Goal: Task Accomplishment & Management: Complete application form

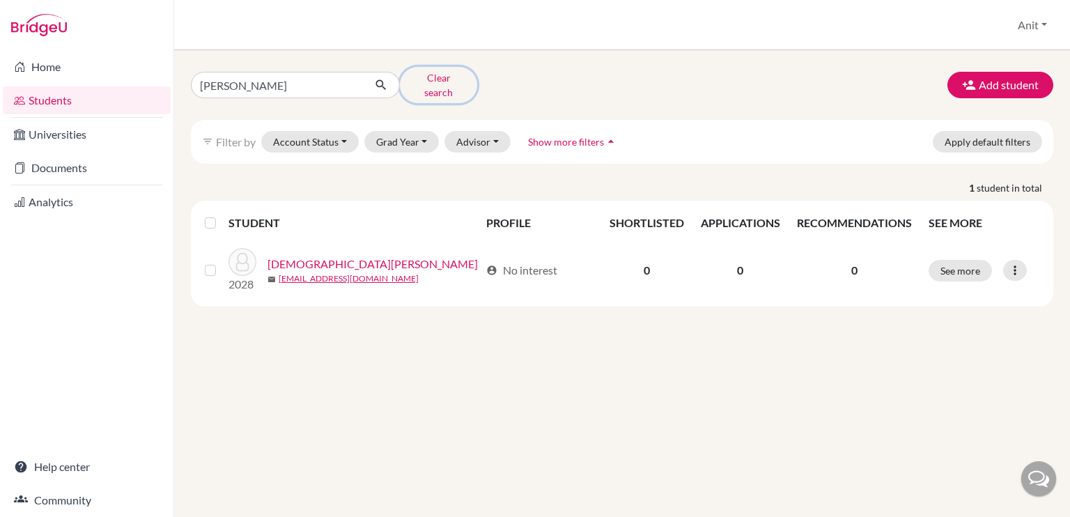
click at [461, 81] on button "Clear search" at bounding box center [438, 85] width 77 height 36
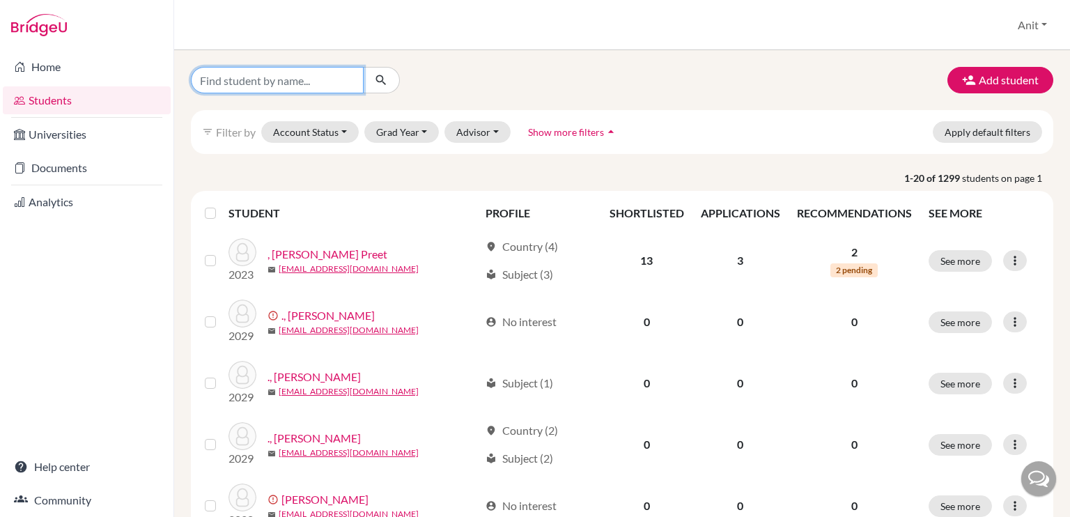
click at [302, 82] on input "Find student by name..." at bounding box center [277, 80] width 173 height 26
click at [259, 80] on input "Find student by name..." at bounding box center [277, 80] width 173 height 26
type input "pranjul"
click button "submit" at bounding box center [381, 80] width 37 height 26
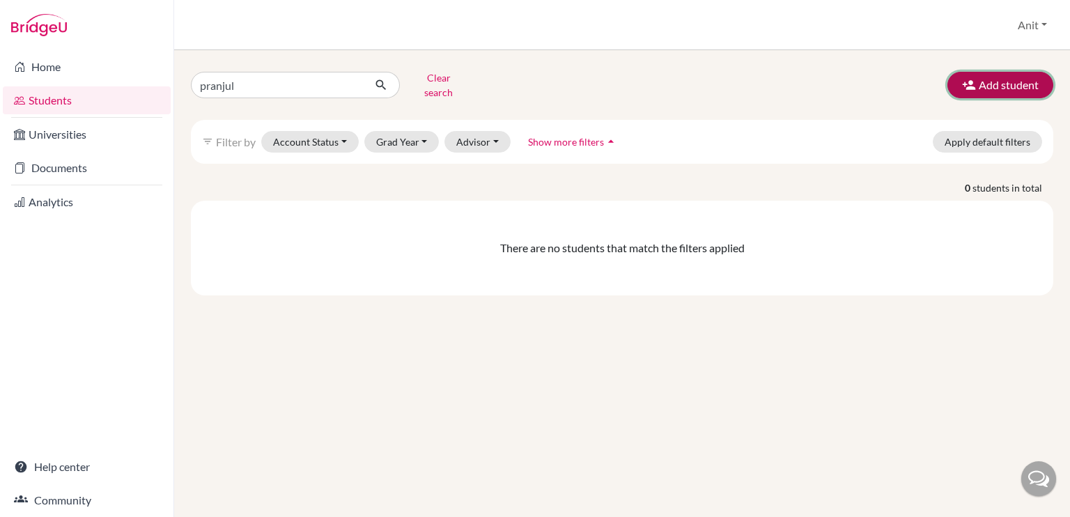
click at [993, 80] on button "Add student" at bounding box center [1001, 85] width 106 height 26
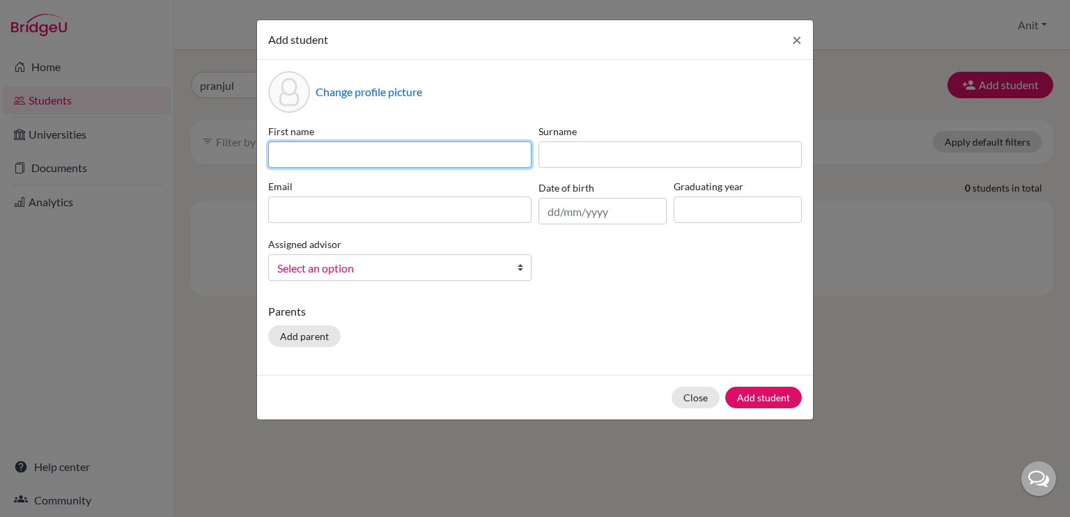
click at [318, 155] on input at bounding box center [399, 154] width 263 height 26
type input "Pranjul"
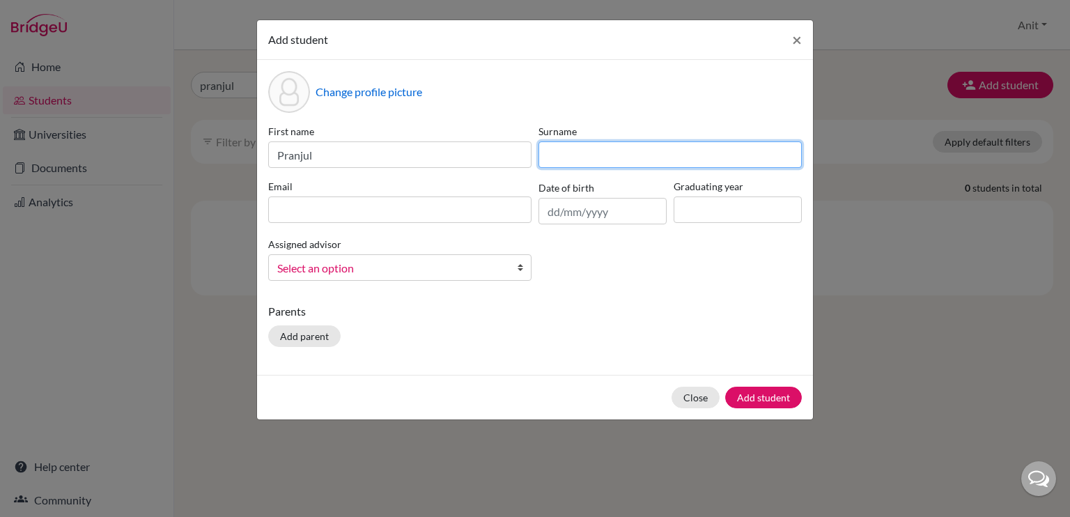
click at [575, 157] on input at bounding box center [670, 154] width 263 height 26
click at [571, 155] on input "Agarwal" at bounding box center [670, 154] width 263 height 26
type input "Agrawal"
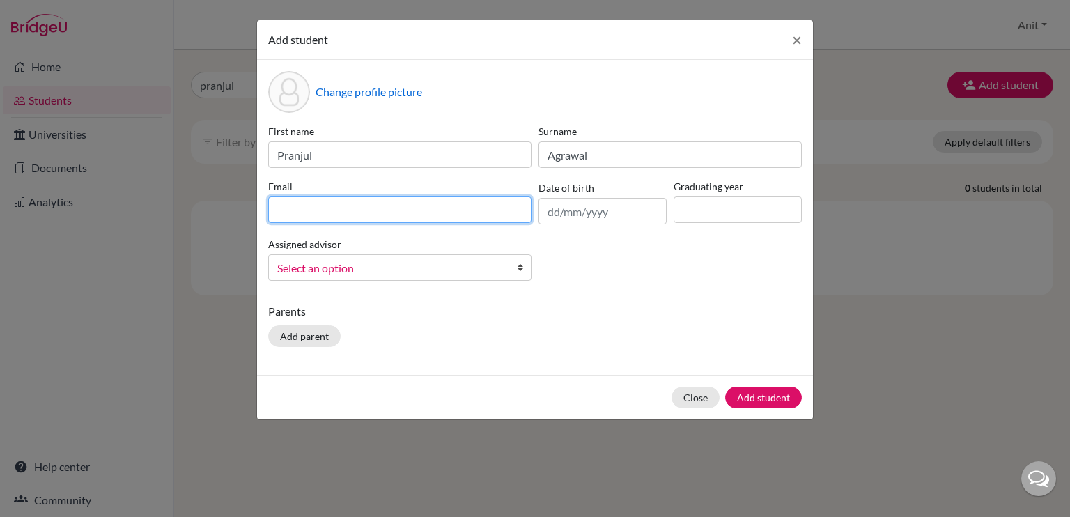
click at [399, 218] on input at bounding box center [399, 210] width 263 height 26
type input "[EMAIL_ADDRESS][DOMAIN_NAME]"
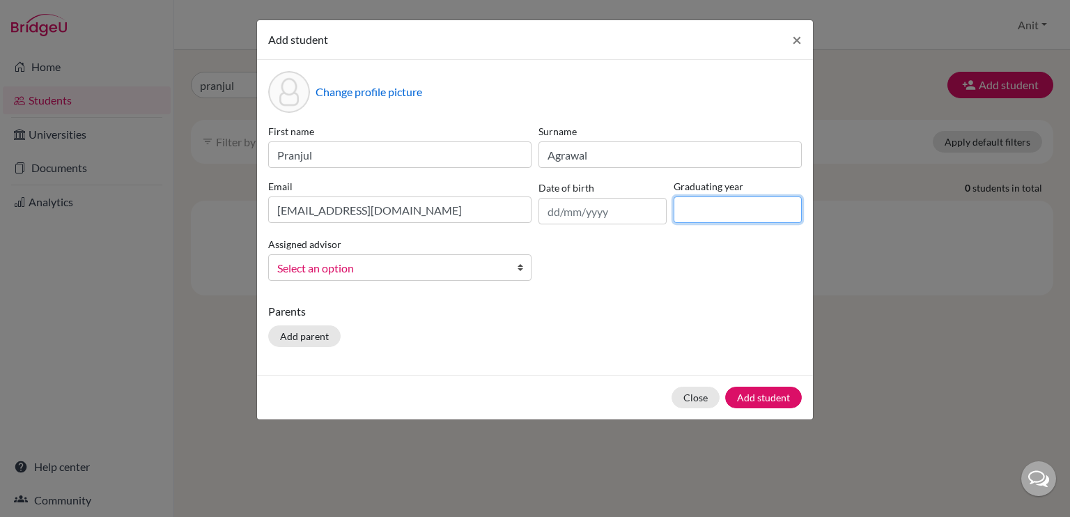
click at [735, 219] on input at bounding box center [738, 210] width 128 height 26
type input "2027"
click at [454, 266] on span "Select an option" at bounding box center [390, 268] width 227 height 18
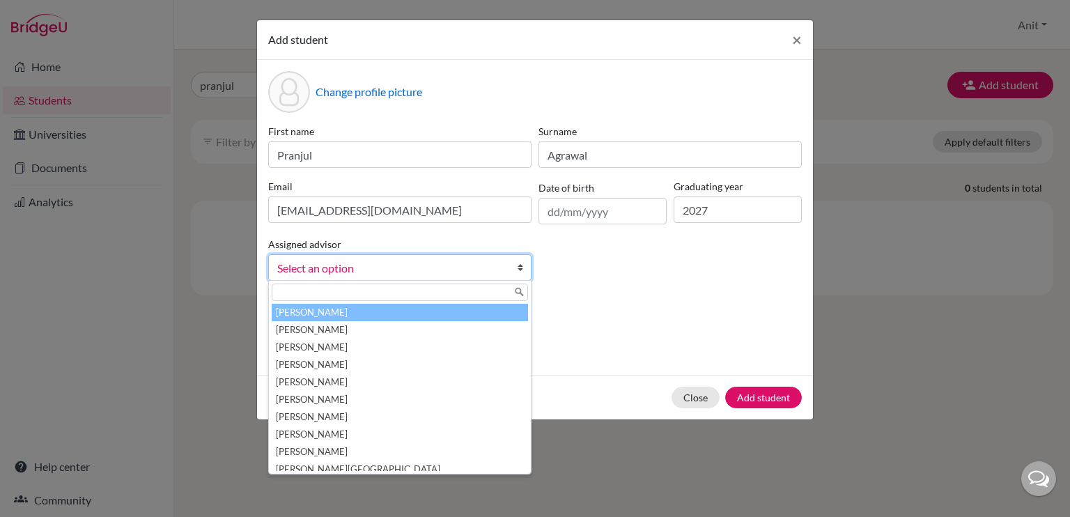
click at [429, 312] on li "[PERSON_NAME]" at bounding box center [400, 312] width 256 height 17
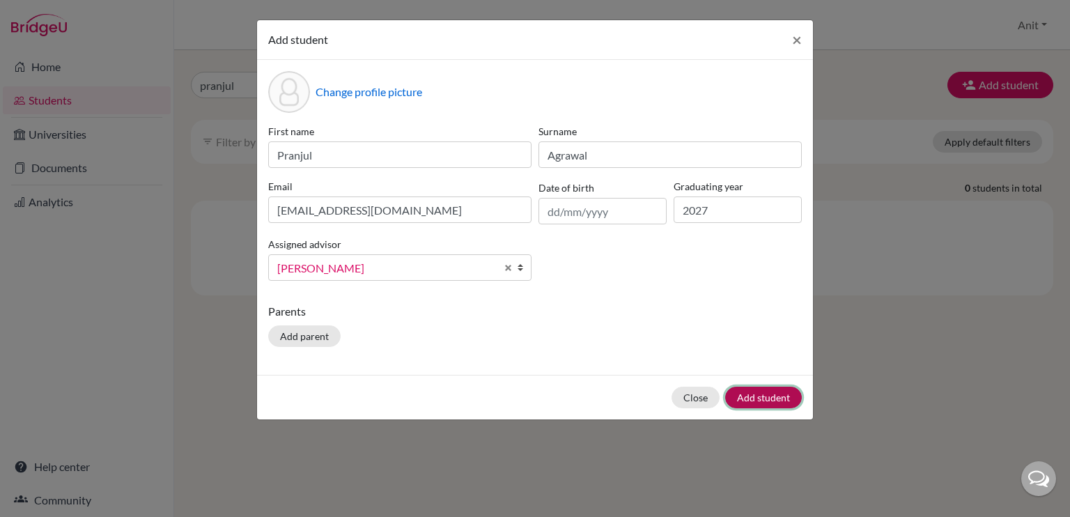
click at [764, 405] on button "Add student" at bounding box center [763, 398] width 77 height 22
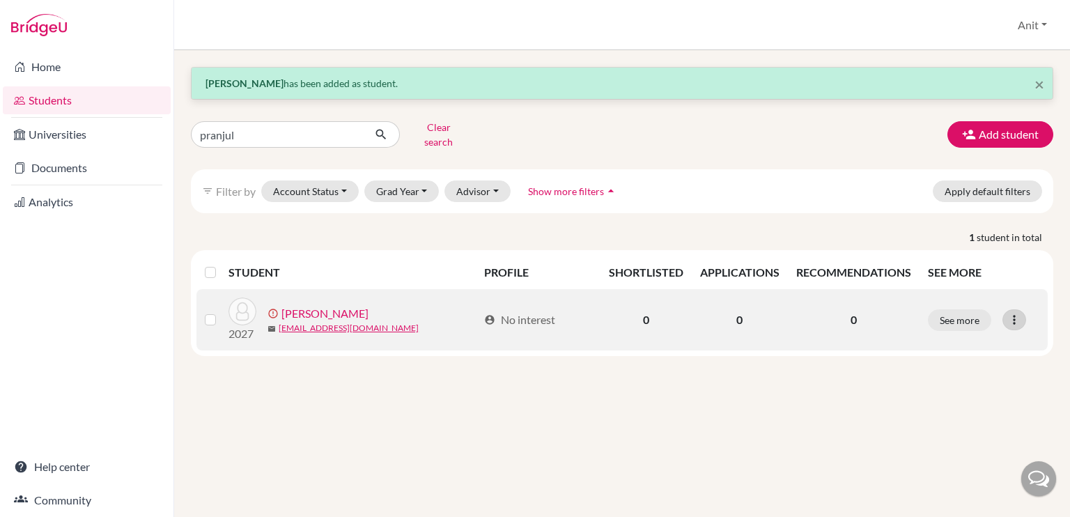
click at [1015, 313] on icon at bounding box center [1015, 320] width 14 height 14
click at [958, 382] on button "Resend invite email" at bounding box center [962, 393] width 126 height 22
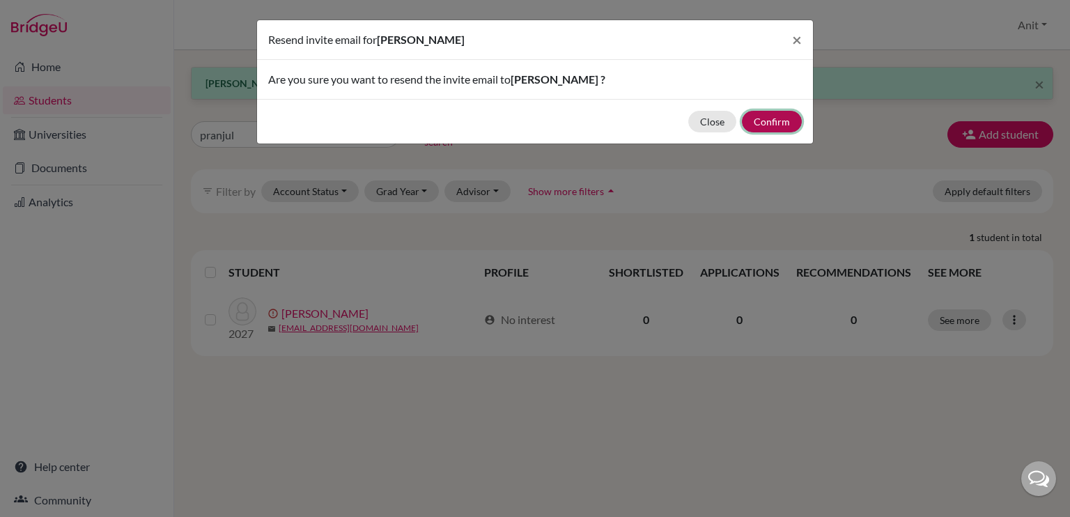
click at [769, 118] on button "Confirm" at bounding box center [772, 122] width 60 height 22
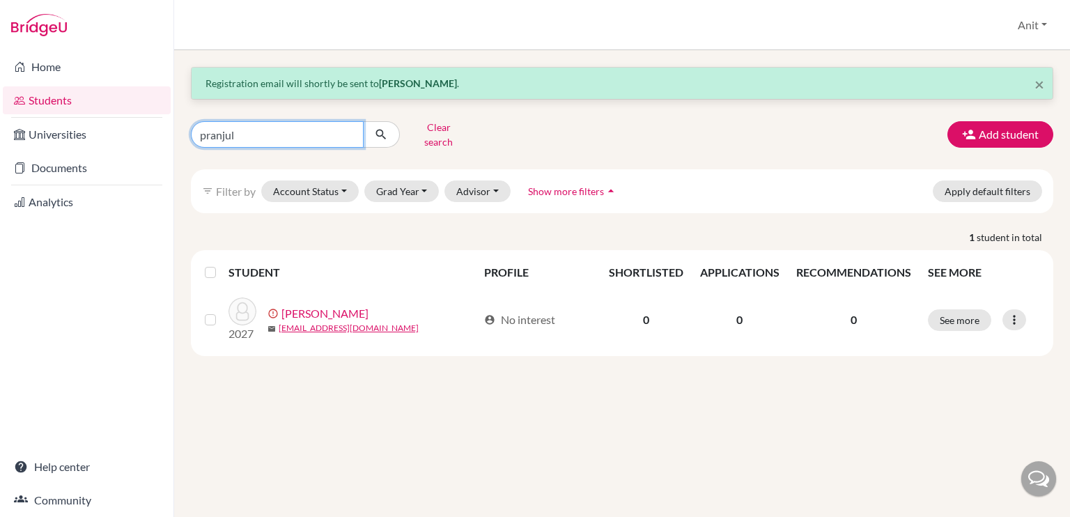
click at [348, 128] on input "pranjul" at bounding box center [277, 134] width 173 height 26
click at [304, 137] on input "Find student by name..." at bounding box center [277, 134] width 173 height 26
type input "amaira"
click button "submit" at bounding box center [381, 134] width 37 height 26
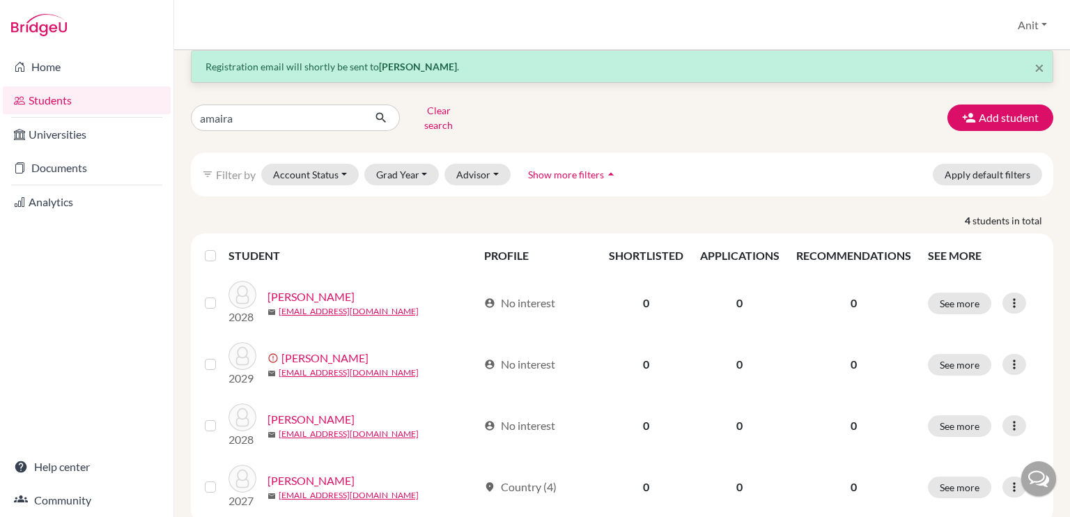
scroll to position [45, 0]
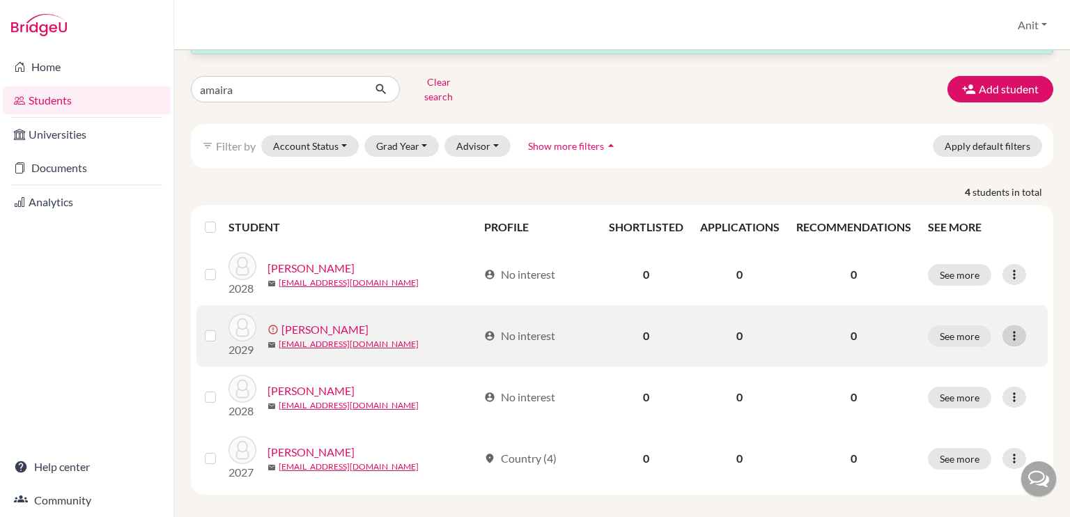
click at [1010, 329] on icon at bounding box center [1015, 336] width 14 height 14
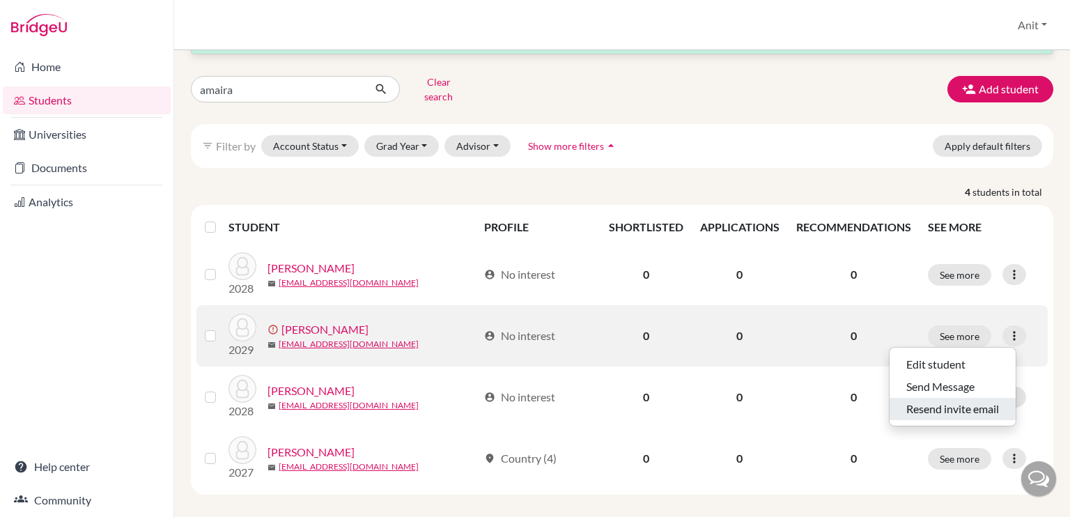
click at [959, 398] on button "Resend invite email" at bounding box center [953, 409] width 126 height 22
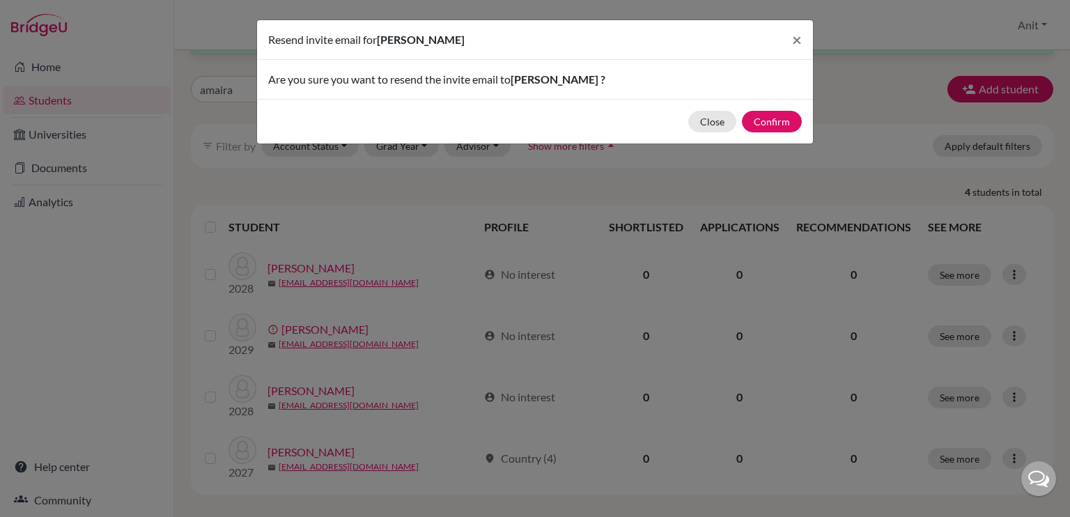
click at [459, 224] on div "Resend invite email for [PERSON_NAME] × Are you sure you want to resend the inv…" at bounding box center [535, 258] width 1070 height 517
click at [717, 123] on button "Close" at bounding box center [713, 122] width 48 height 22
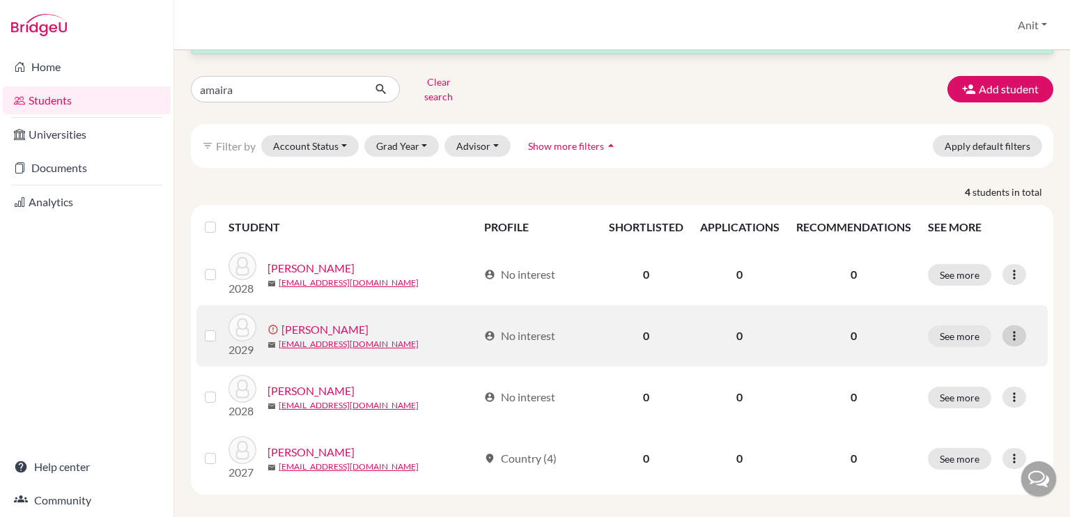
click at [1009, 329] on icon at bounding box center [1015, 336] width 14 height 14
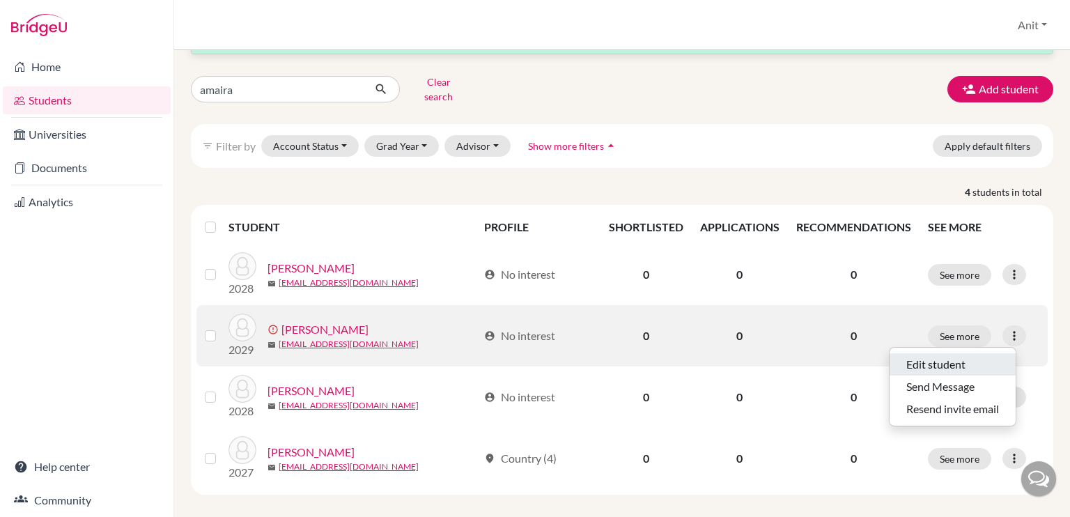
click at [955, 353] on button "Edit student" at bounding box center [953, 364] width 126 height 22
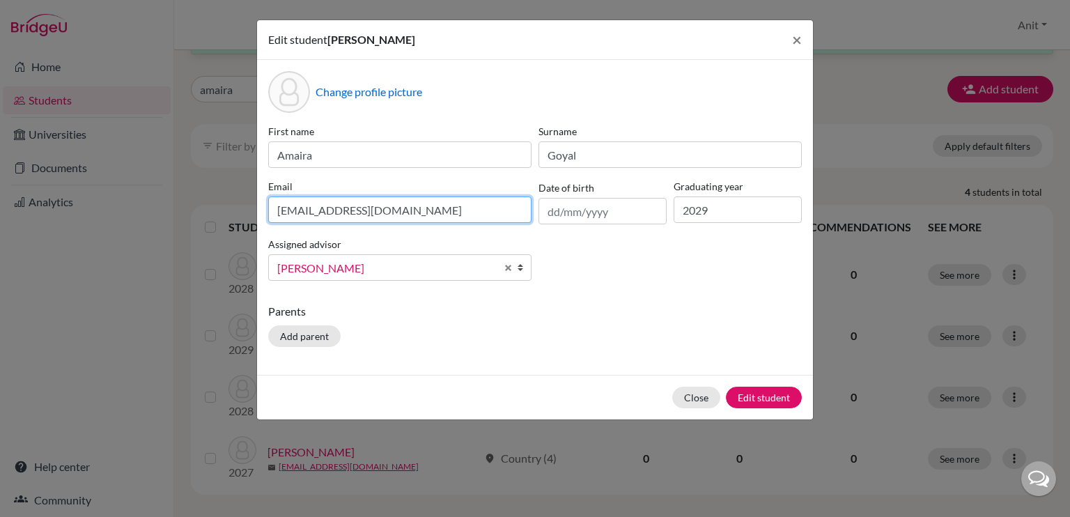
drag, startPoint x: 439, startPoint y: 211, endPoint x: 229, endPoint y: 237, distance: 212.0
click at [229, 237] on div "Edit student [PERSON_NAME] × Change profile picture First name [PERSON_NAME] [P…" at bounding box center [535, 258] width 1070 height 517
type input "[EMAIL_ADDRESS][DOMAIN_NAME]"
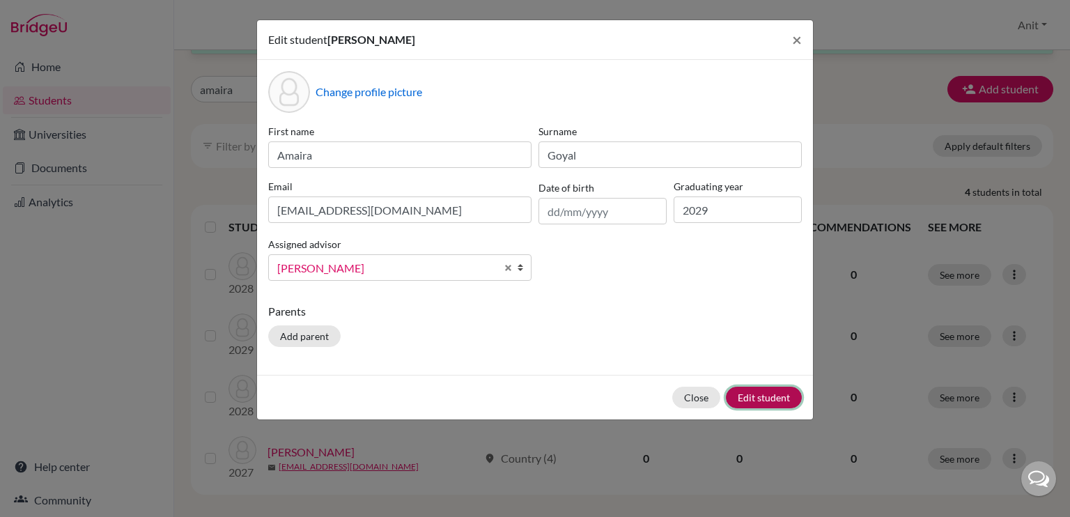
click at [781, 399] on button "Edit student" at bounding box center [764, 398] width 76 height 22
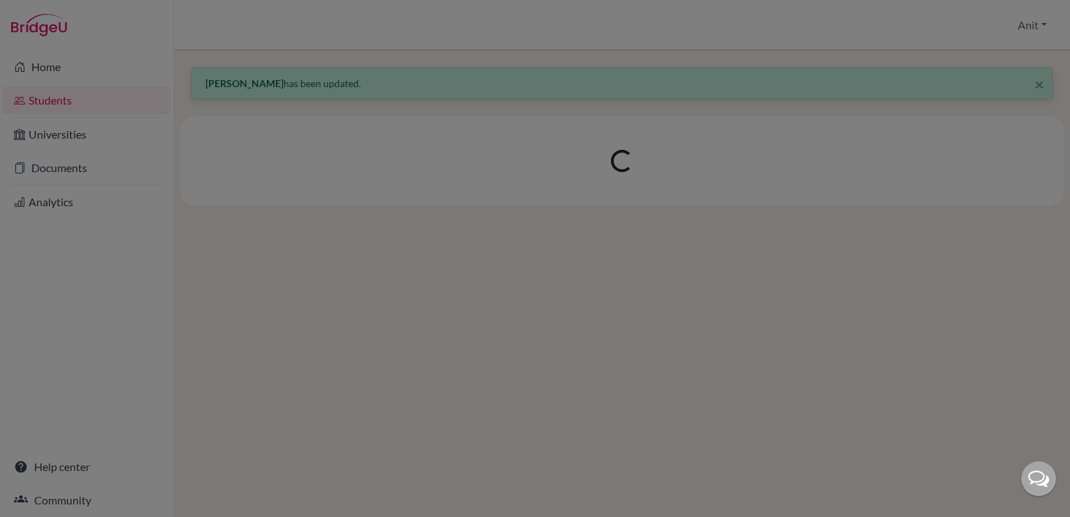
scroll to position [0, 0]
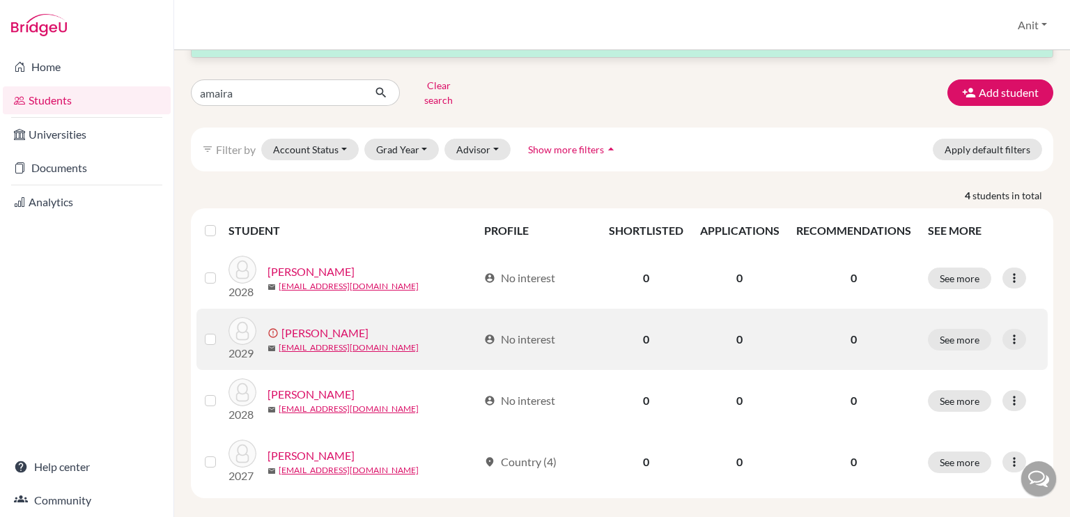
scroll to position [45, 0]
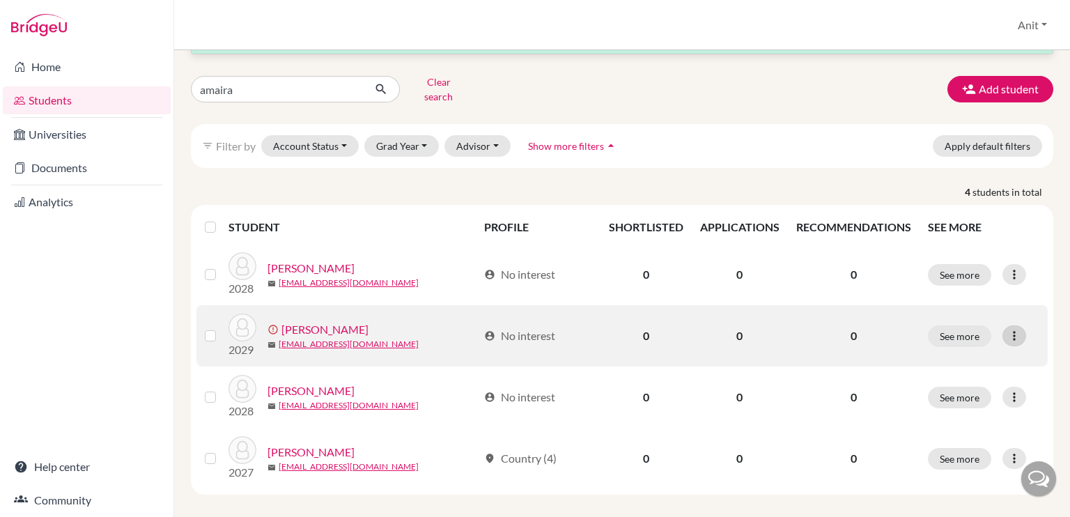
click at [1008, 331] on icon at bounding box center [1015, 336] width 14 height 14
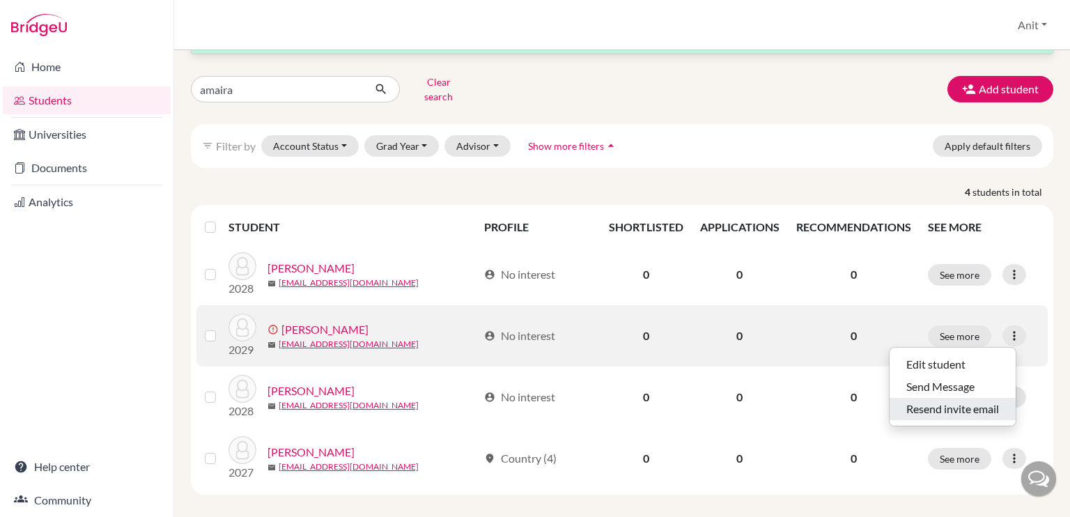
click at [960, 398] on button "Resend invite email" at bounding box center [953, 409] width 126 height 22
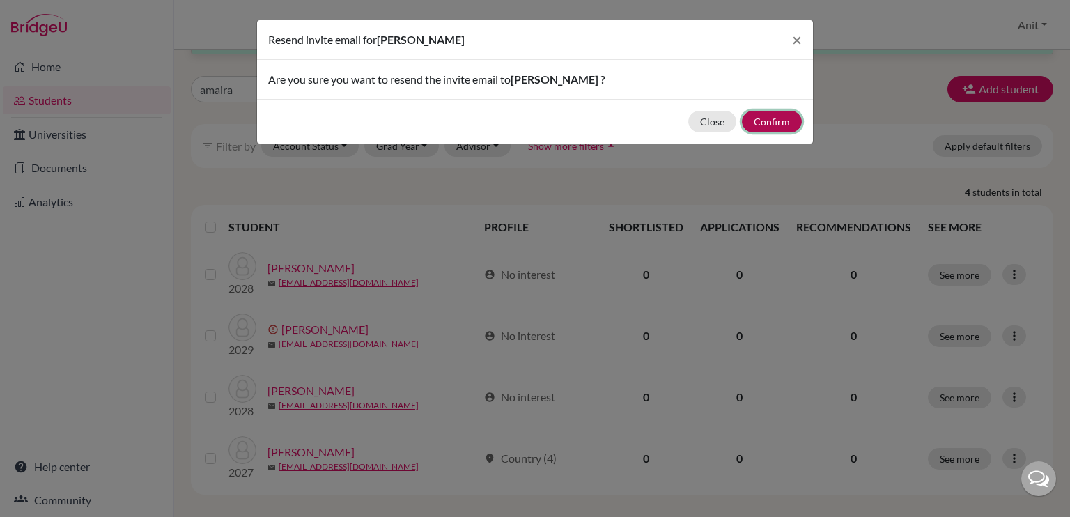
click at [780, 113] on button "Confirm" at bounding box center [772, 122] width 60 height 22
